Goal: Task Accomplishment & Management: Manage account settings

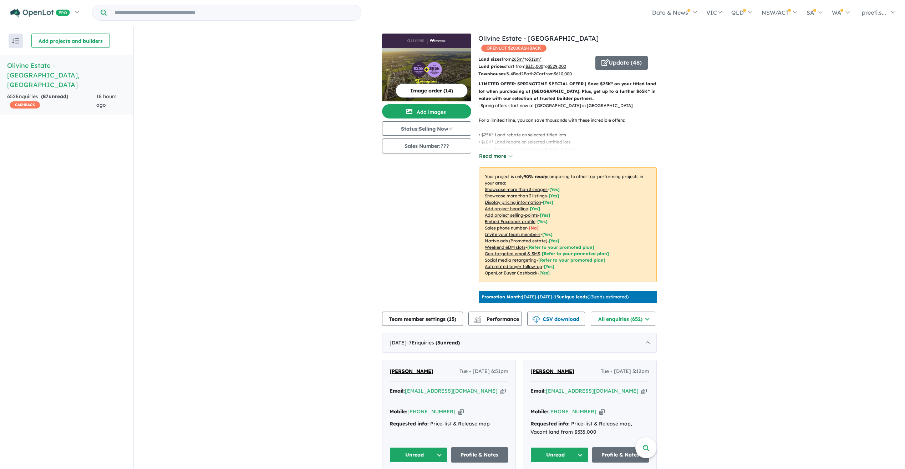
click at [501, 152] on button "Read more" at bounding box center [496, 156] width 34 height 8
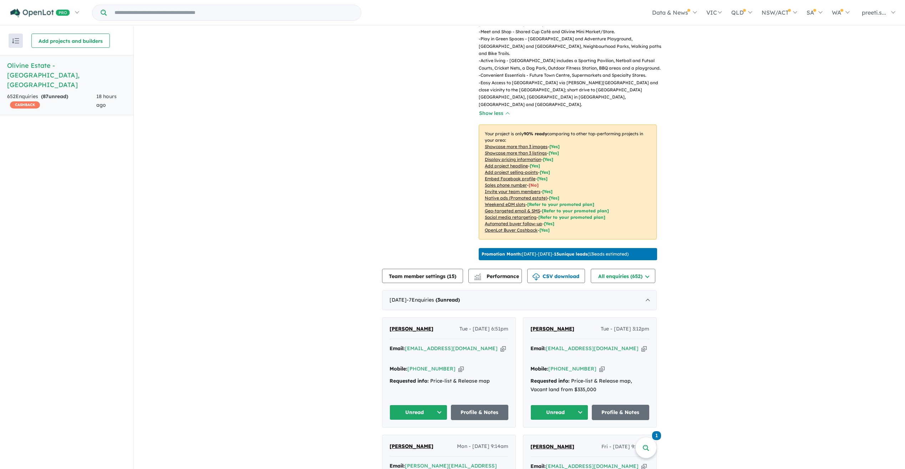
scroll to position [178, 0]
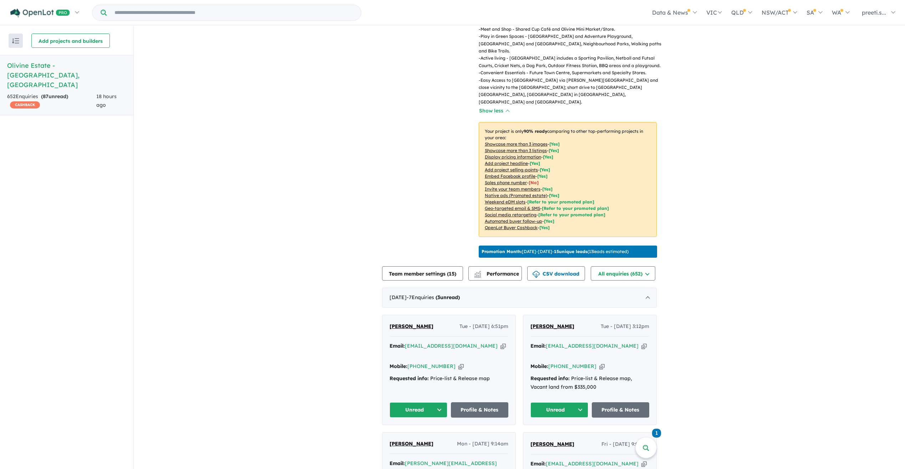
click at [458, 362] on icon "button" at bounding box center [460, 365] width 5 height 7
click at [501, 342] on icon "button" at bounding box center [503, 345] width 5 height 7
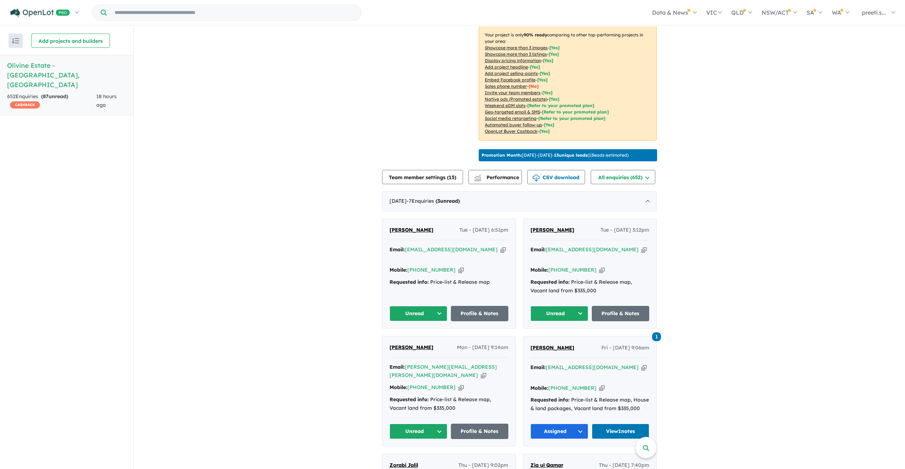
scroll to position [285, 0]
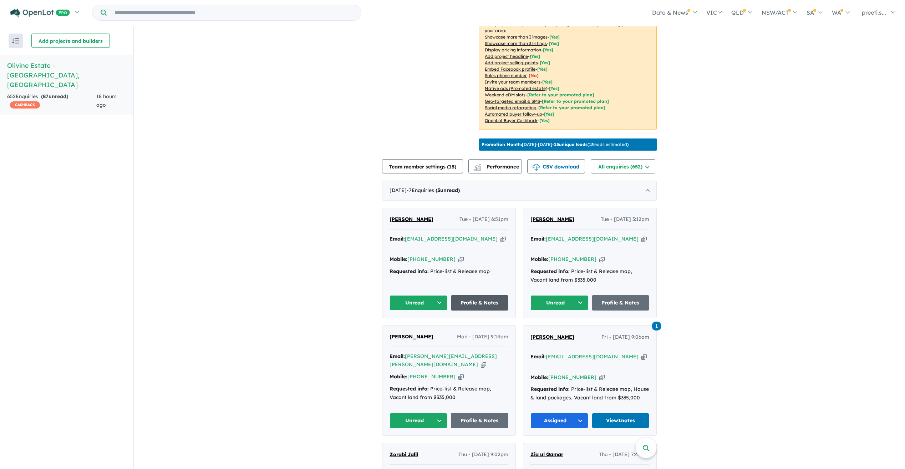
click at [492, 295] on link "Profile & Notes" at bounding box center [480, 302] width 58 height 15
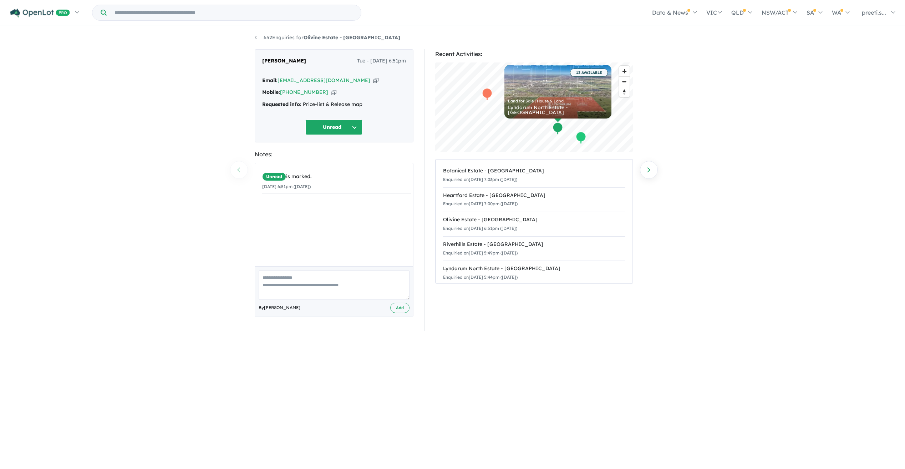
click at [331, 93] on icon "button" at bounding box center [333, 91] width 5 height 7
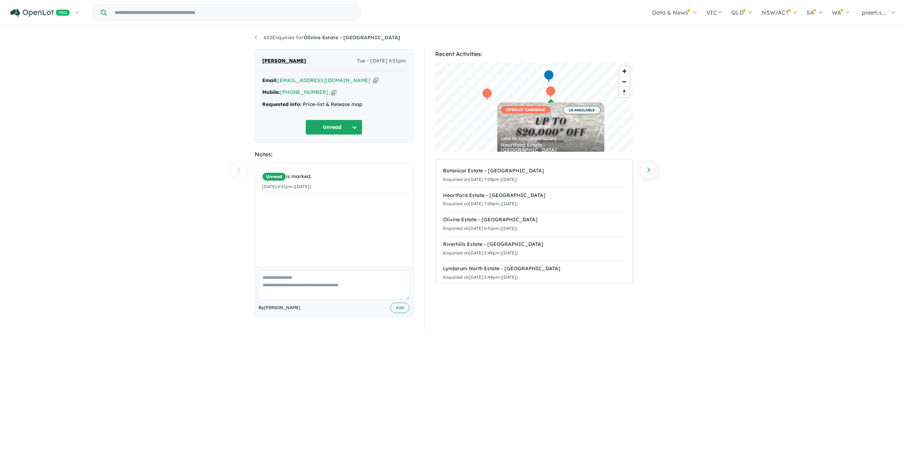
scroll to position [1, 0]
click at [714, 36] on div "652 Enquiries for Olivine Estate - [GEOGRAPHIC_DATA] Previous enquiry Next enqu…" at bounding box center [452, 246] width 905 height 443
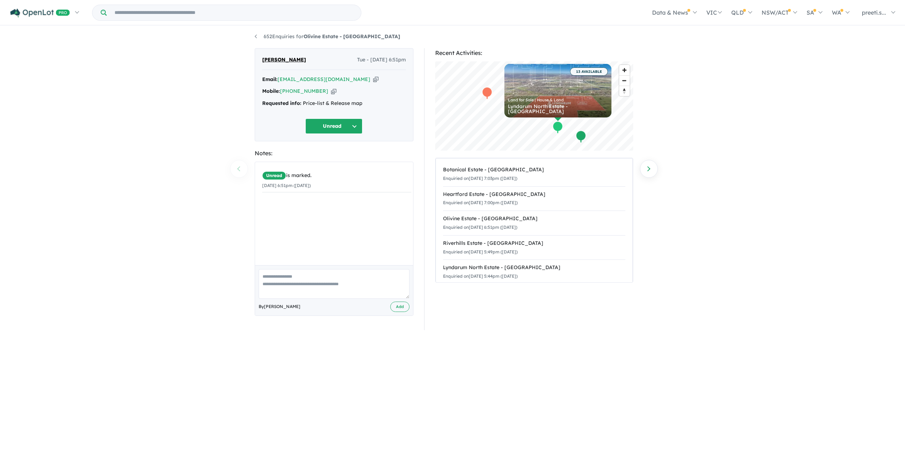
click at [177, 129] on div "652 Enquiries for Olivine Estate - [GEOGRAPHIC_DATA] Previous enquiry Next enqu…" at bounding box center [452, 246] width 905 height 443
